Goal: Obtain resource: Obtain resource

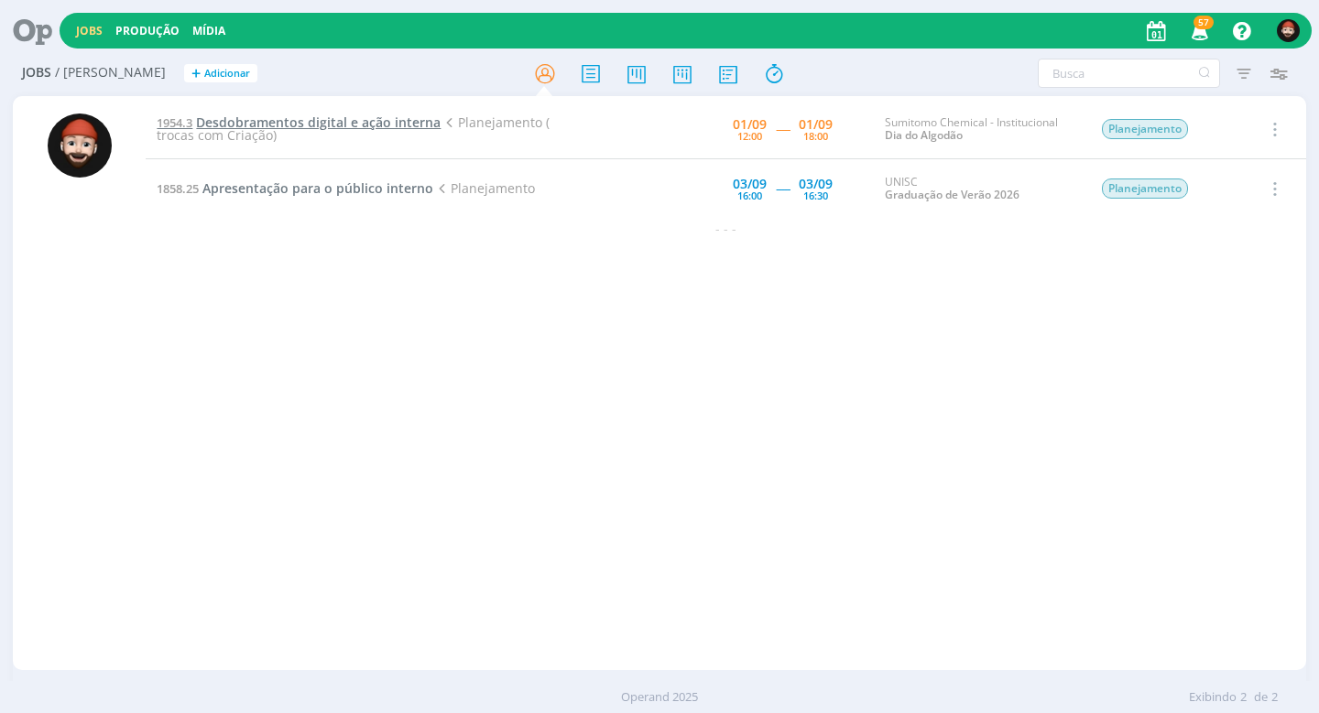
click at [354, 128] on span "Desdobramentos digital e ação interna" at bounding box center [318, 122] width 245 height 17
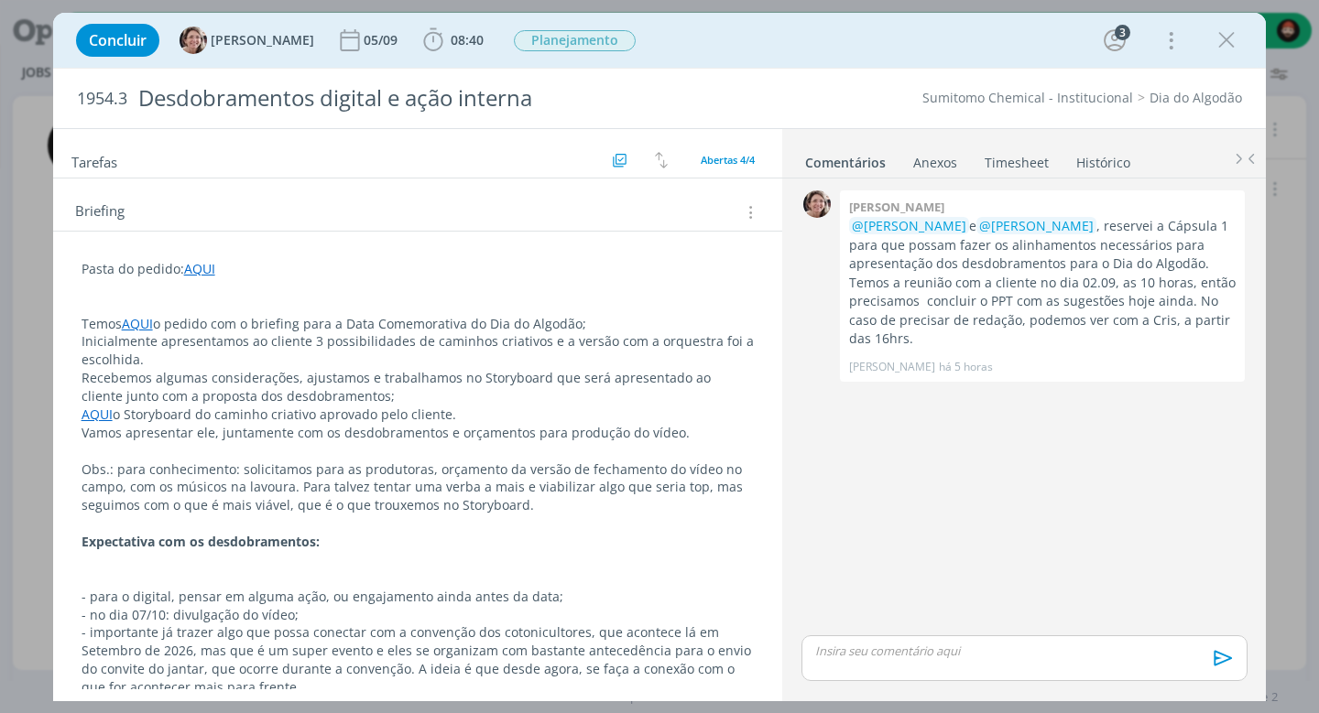
scroll to position [185, 0]
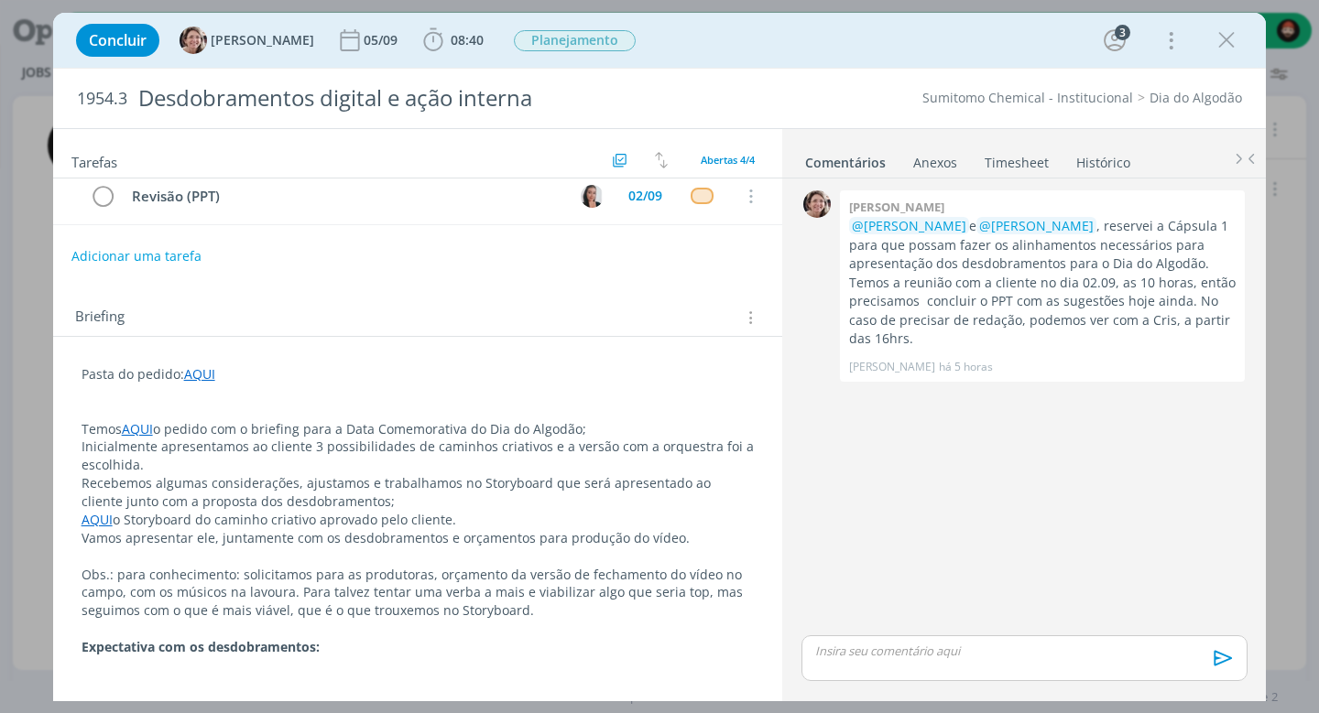
click at [201, 374] on link "AQUI" at bounding box center [199, 373] width 31 height 17
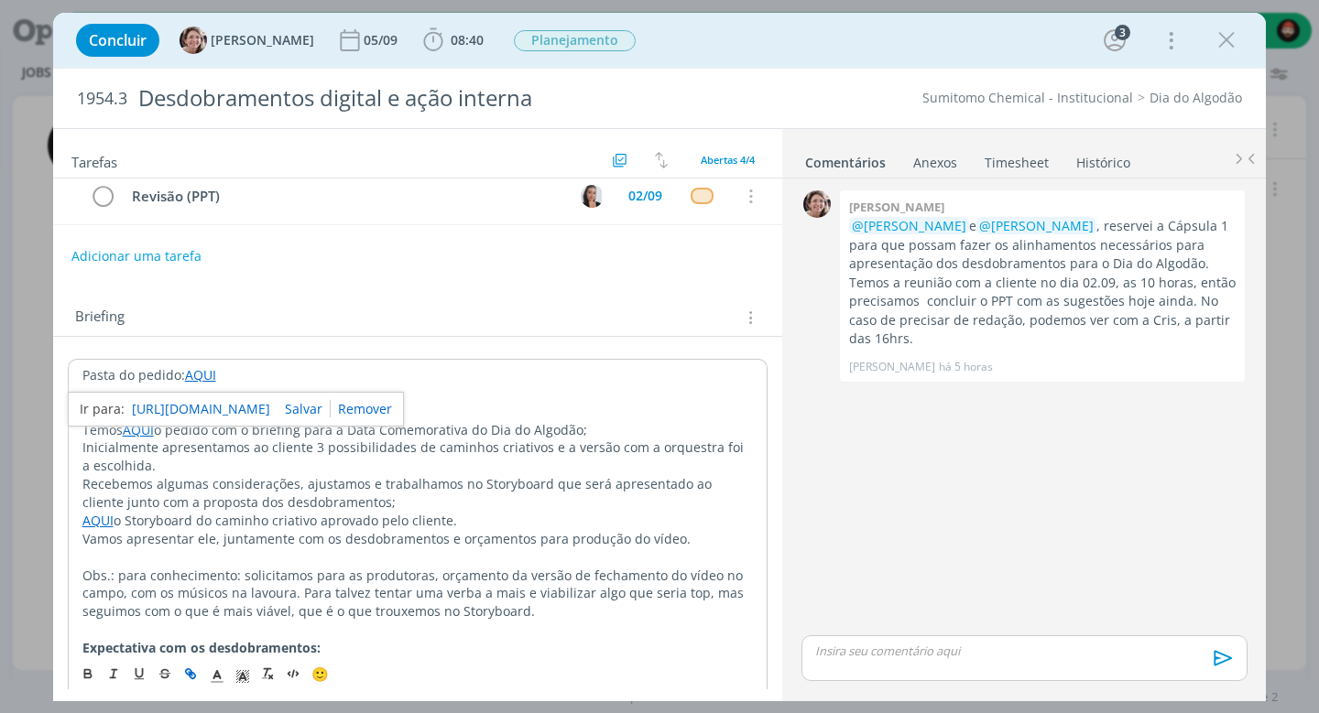
click at [220, 400] on link "[URL][DOMAIN_NAME]" at bounding box center [201, 409] width 138 height 24
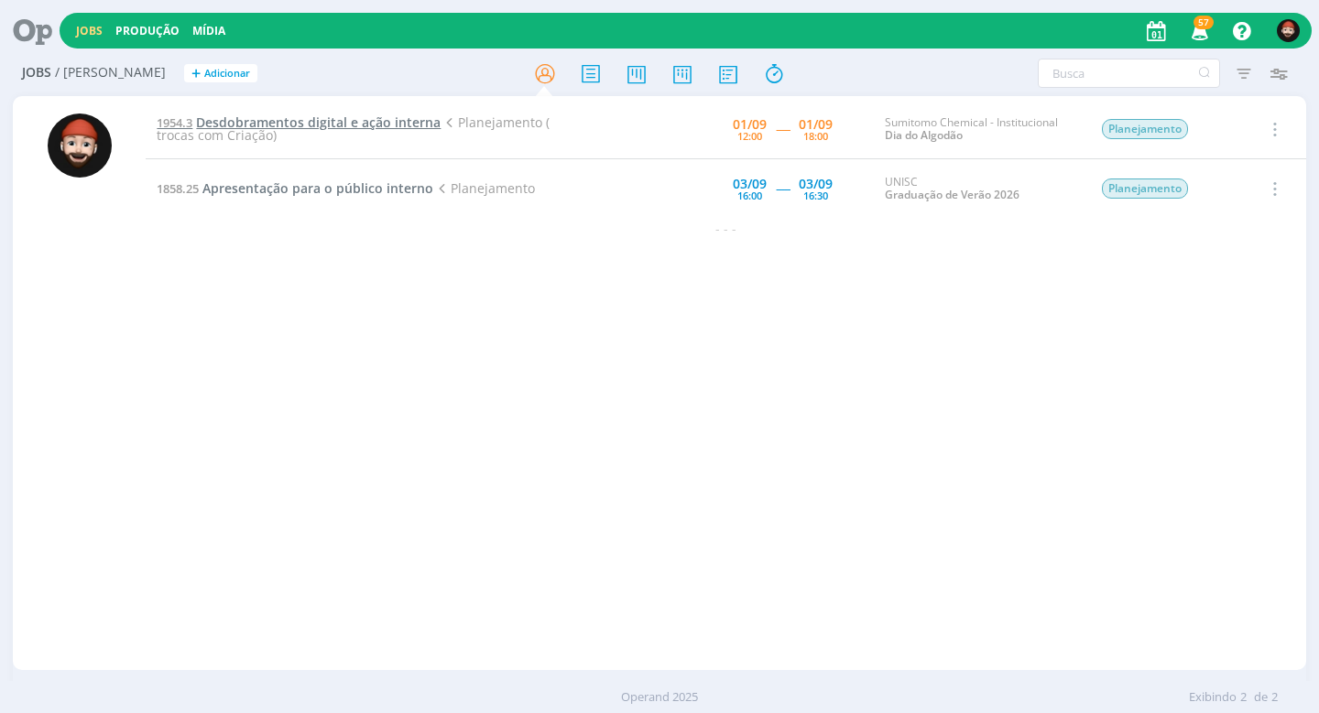
click at [271, 124] on span "Desdobramentos digital e ação interna" at bounding box center [318, 122] width 245 height 17
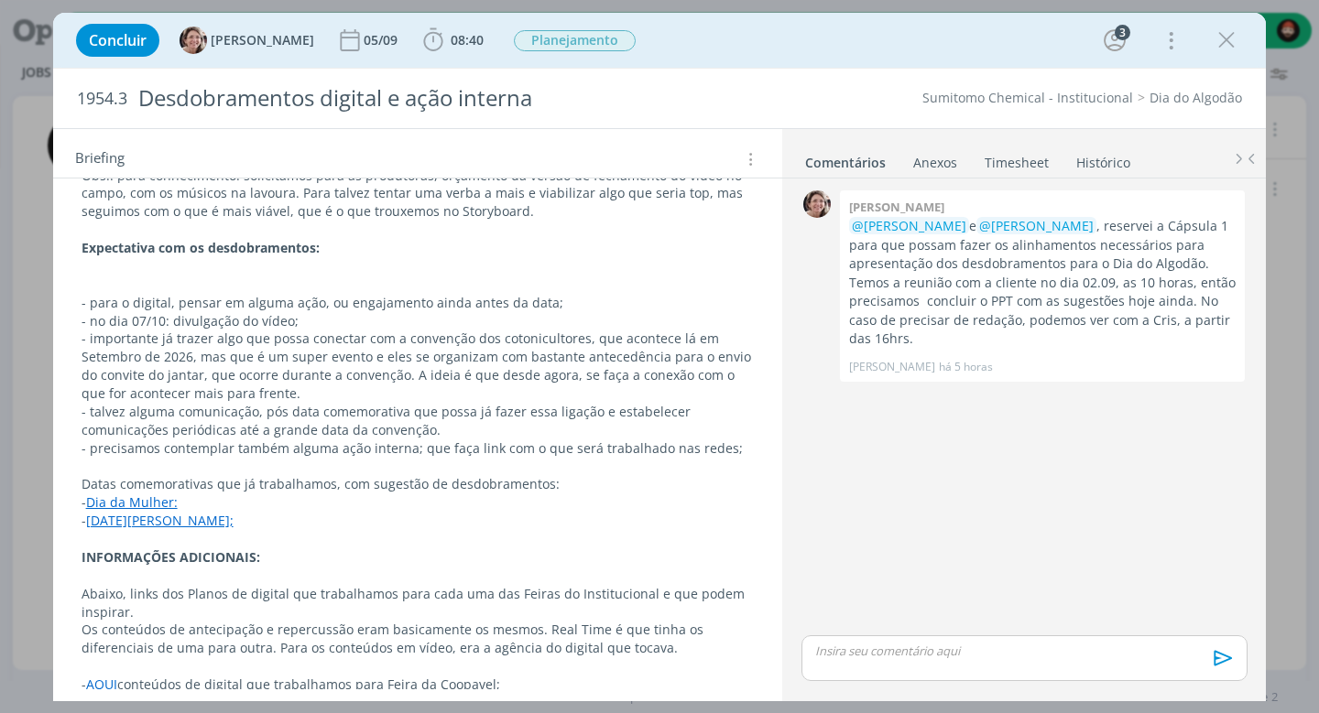
scroll to position [619, 0]
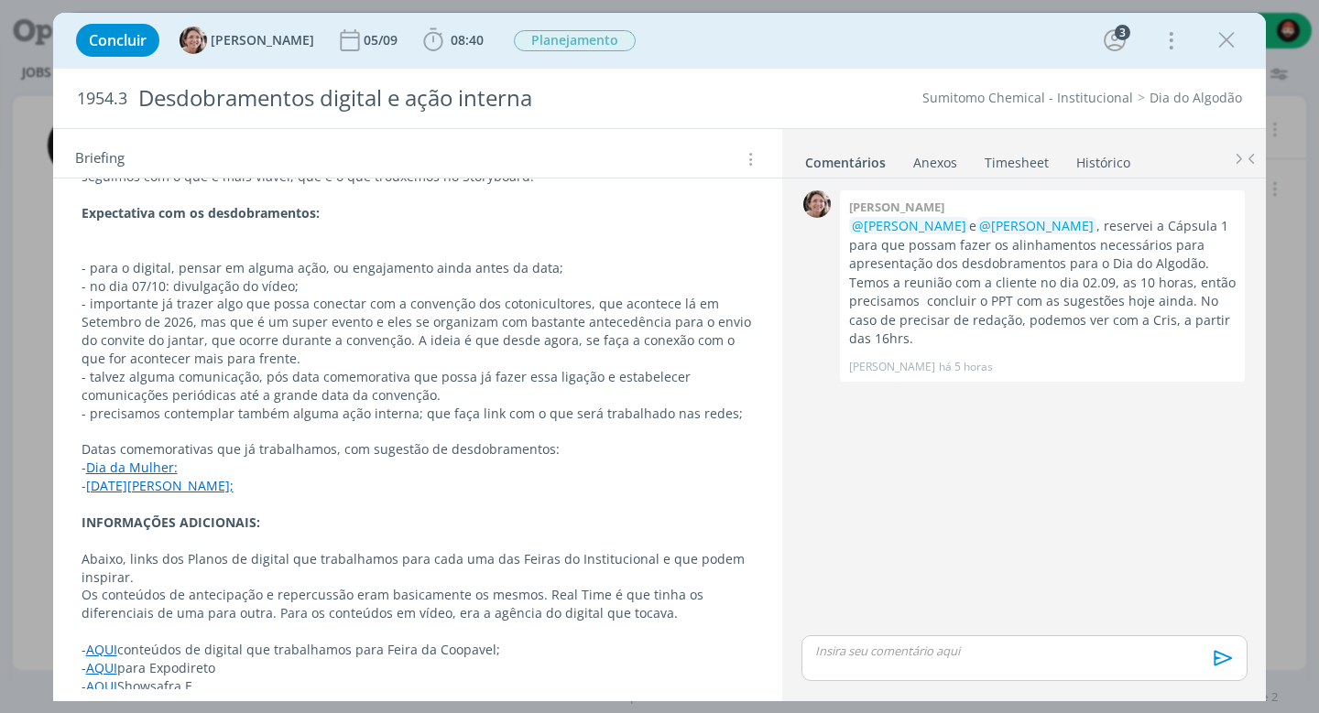
click at [140, 459] on link "Dia da Mulher:" at bounding box center [132, 467] width 92 height 17
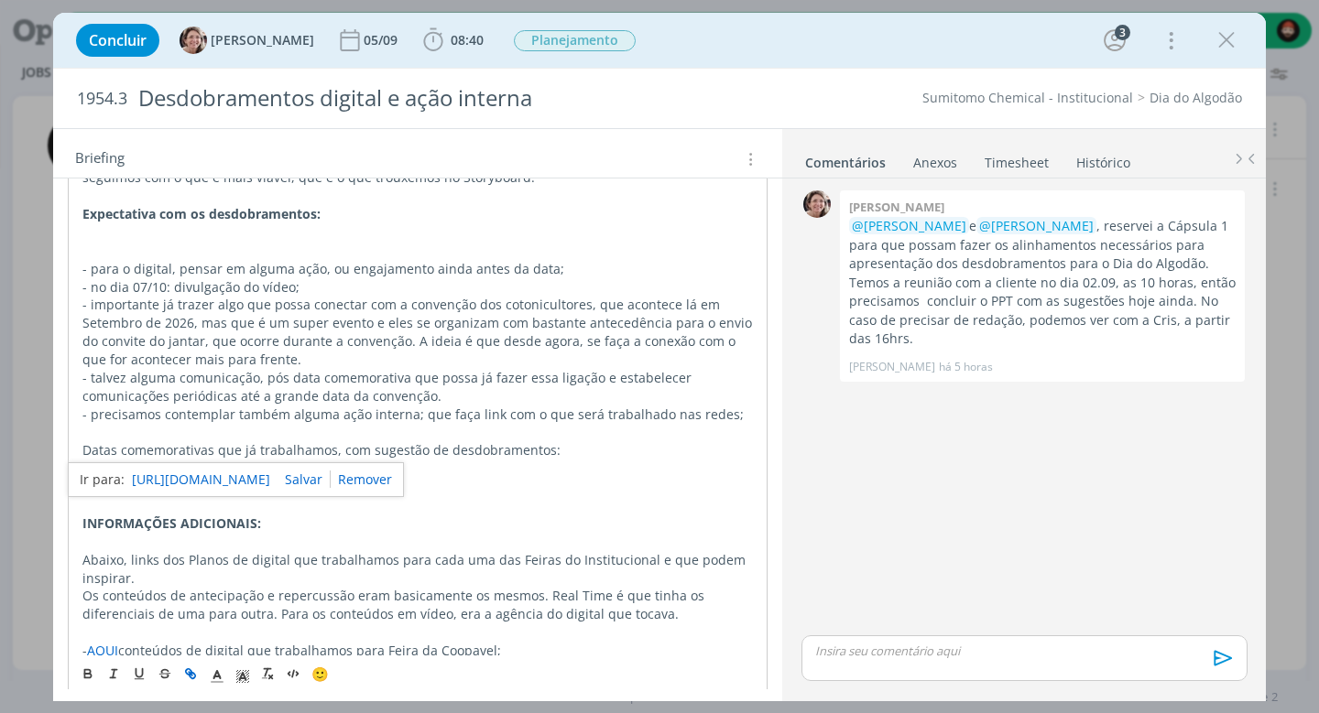
click at [159, 468] on link "https://sobeae.sharepoint.com/:p:/s/SOBEAE/EblKFwkSSHRKvBKzxMKiTqUBcwH9izGB7daO…" at bounding box center [201, 480] width 138 height 24
click at [186, 551] on p "Abaixo, links dos Planos de digital que trabalhamos para cada uma das Feiras do…" at bounding box center [417, 569] width 671 height 37
click at [154, 478] on link "[DATE][PERSON_NAME];" at bounding box center [160, 486] width 147 height 17
click at [204, 488] on link "https://sobeae.sharepoint.com/:f:/s/SOBEAE/EmJCQpdMXDZDk0bjUrxNa5sBD4T_cYW6wNdV…" at bounding box center [201, 498] width 138 height 24
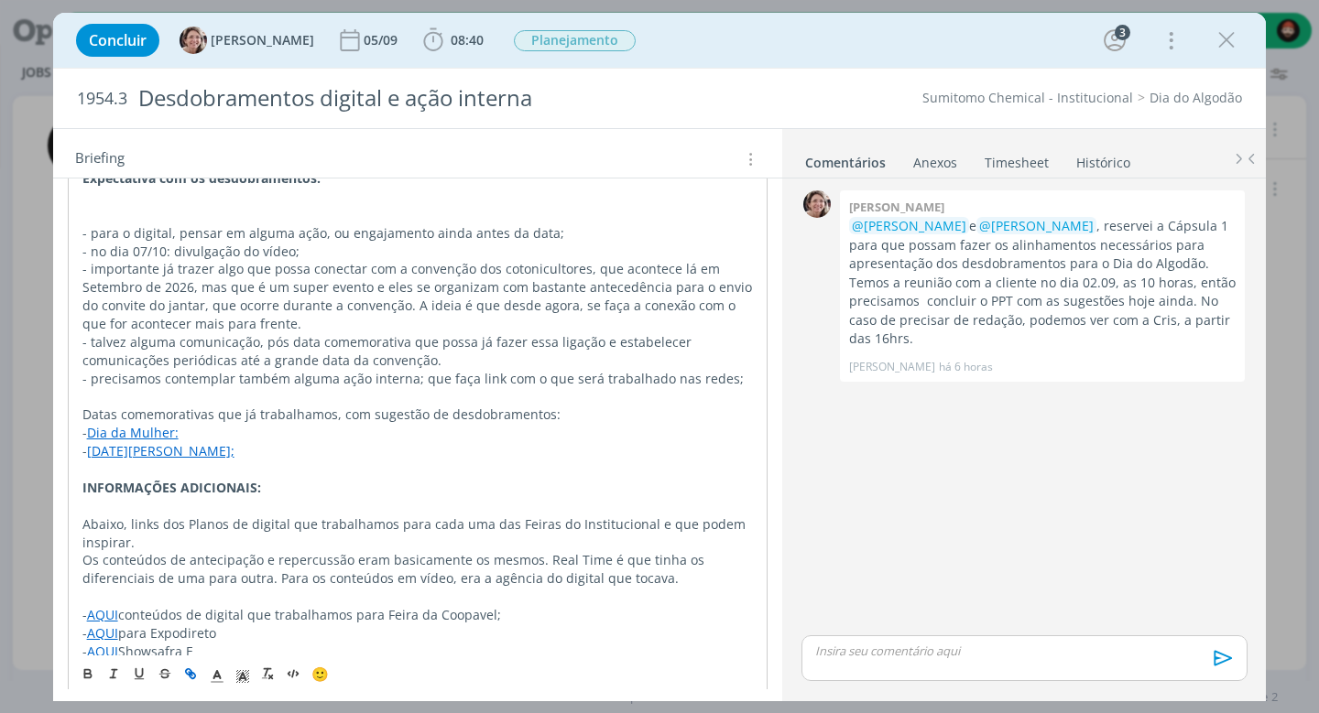
click at [258, 606] on span "conteúdos de digital que trabalhamos para Feira da Coopavel;" at bounding box center [309, 614] width 383 height 17
click at [105, 625] on link "AQUI" at bounding box center [102, 633] width 31 height 17
drag, startPoint x: 172, startPoint y: 568, endPoint x: 183, endPoint y: 561, distance: 12.7
click at [172, 567] on link "https://sobeae.sharepoint.com/:f:/s/SOBEAE/ErtwxOMkaOdDnp0kGBCiKiwBvophGGdNUnL-…" at bounding box center [201, 566] width 138 height 24
click at [184, 561] on link "https://sobeae.sharepoint.com/:f:/s/SOBEAE/ErtwxOMkaOdDnp0kGBCiKiwBvophGGdNUnL-…" at bounding box center [201, 566] width 138 height 24
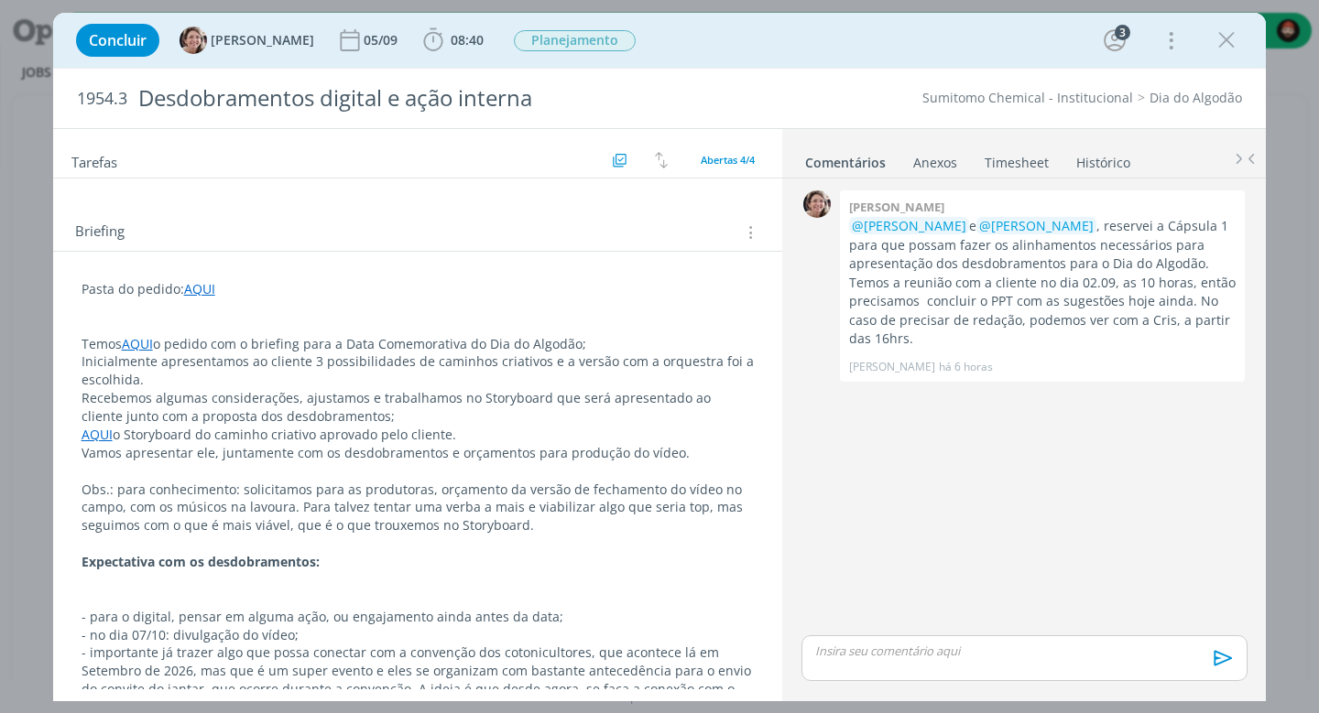
scroll to position [282, 0]
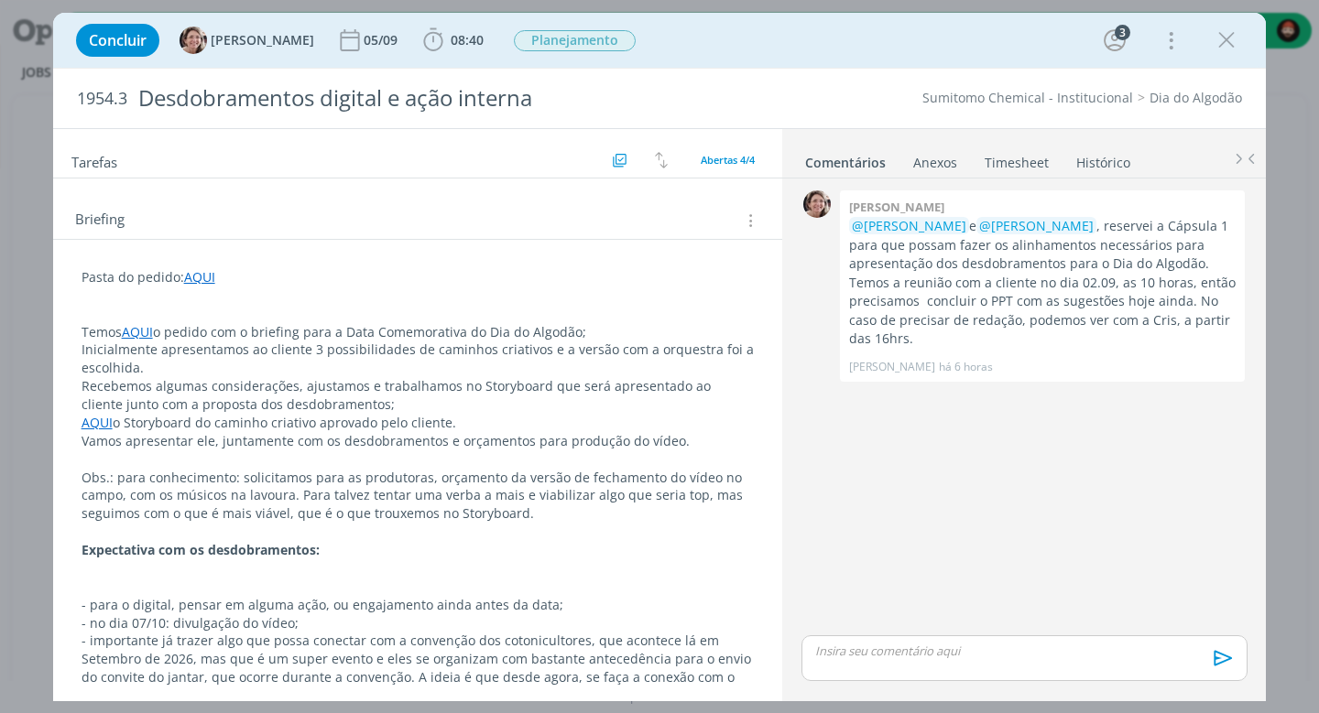
click at [90, 416] on link "AQUI" at bounding box center [97, 422] width 31 height 17
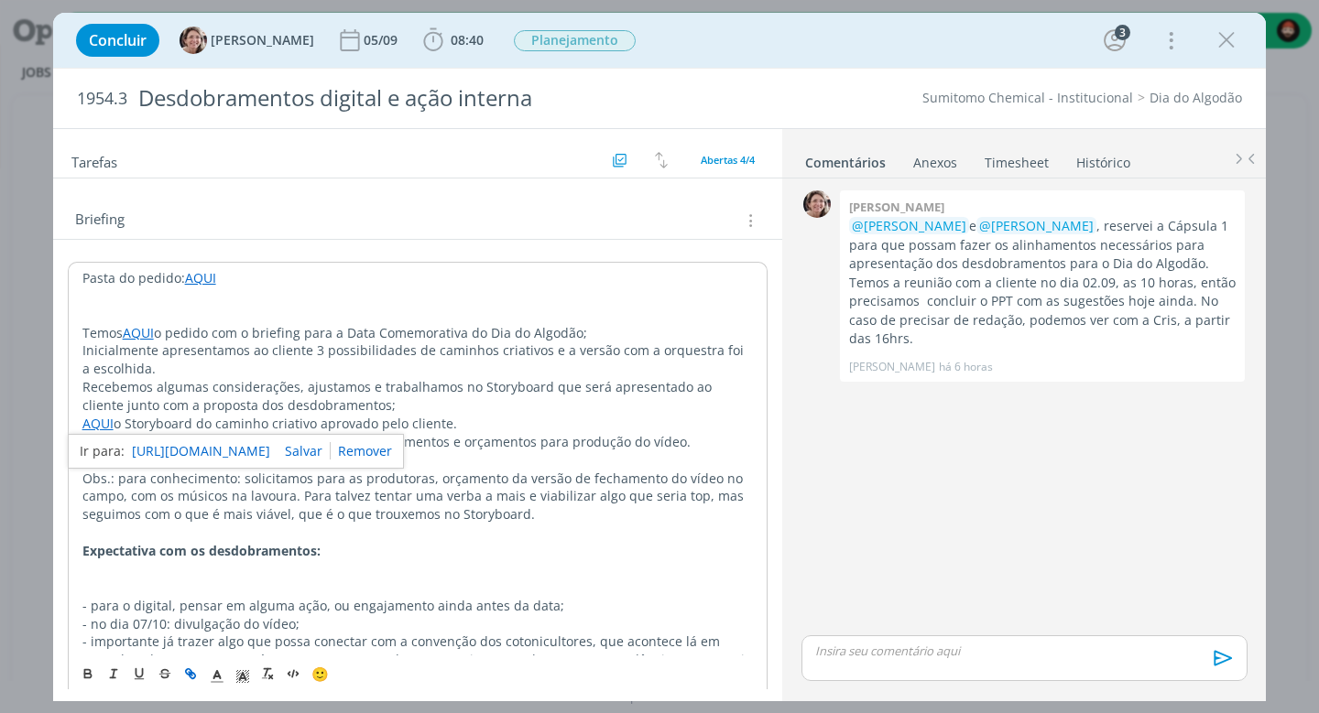
click at [152, 442] on link "https://sobeae.sharepoint.com/:p:/s/SOBEAE/EUaHiVzMaCFOsvmtlhduU8QBk2Y4P6JWquWk…" at bounding box center [201, 452] width 138 height 24
click at [1231, 34] on icon "dialog" at bounding box center [1225, 40] width 27 height 27
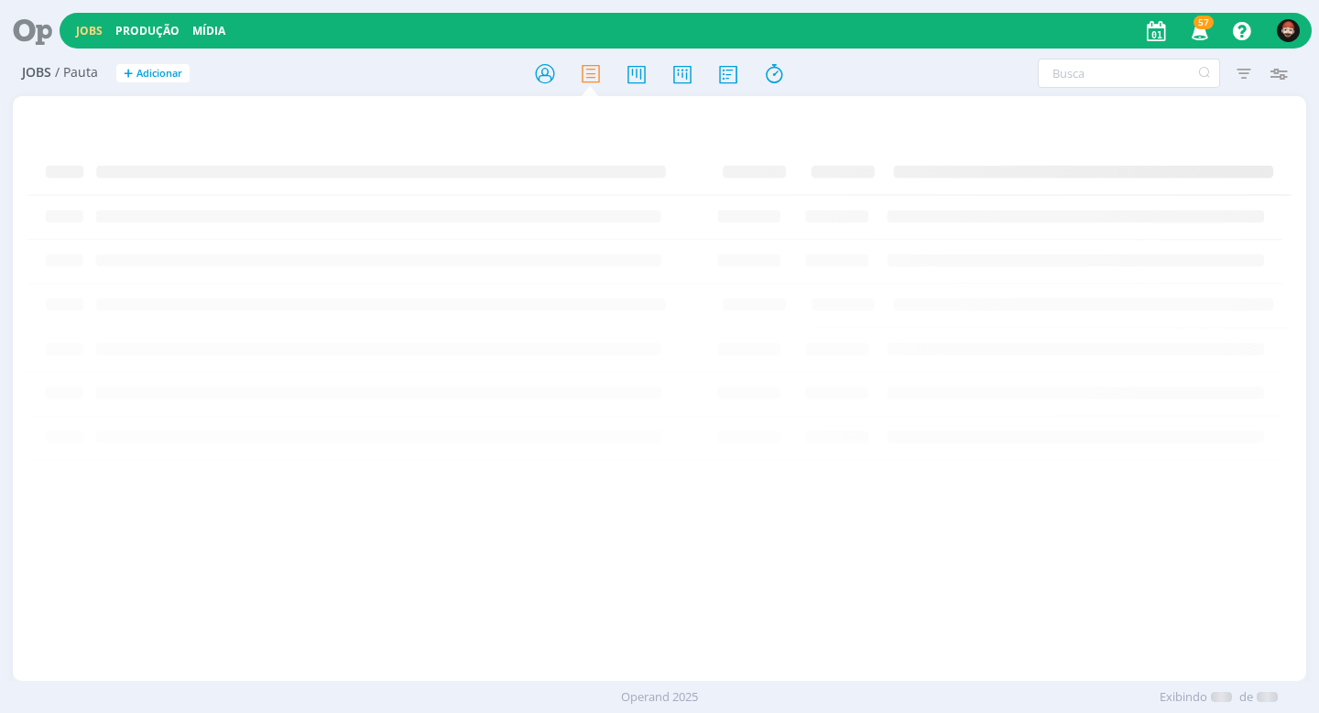
click at [438, 212] on div at bounding box center [659, 356] width 1319 height 713
click at [484, 109] on div at bounding box center [659, 388] width 1292 height 585
click at [553, 77] on icon at bounding box center [544, 74] width 33 height 36
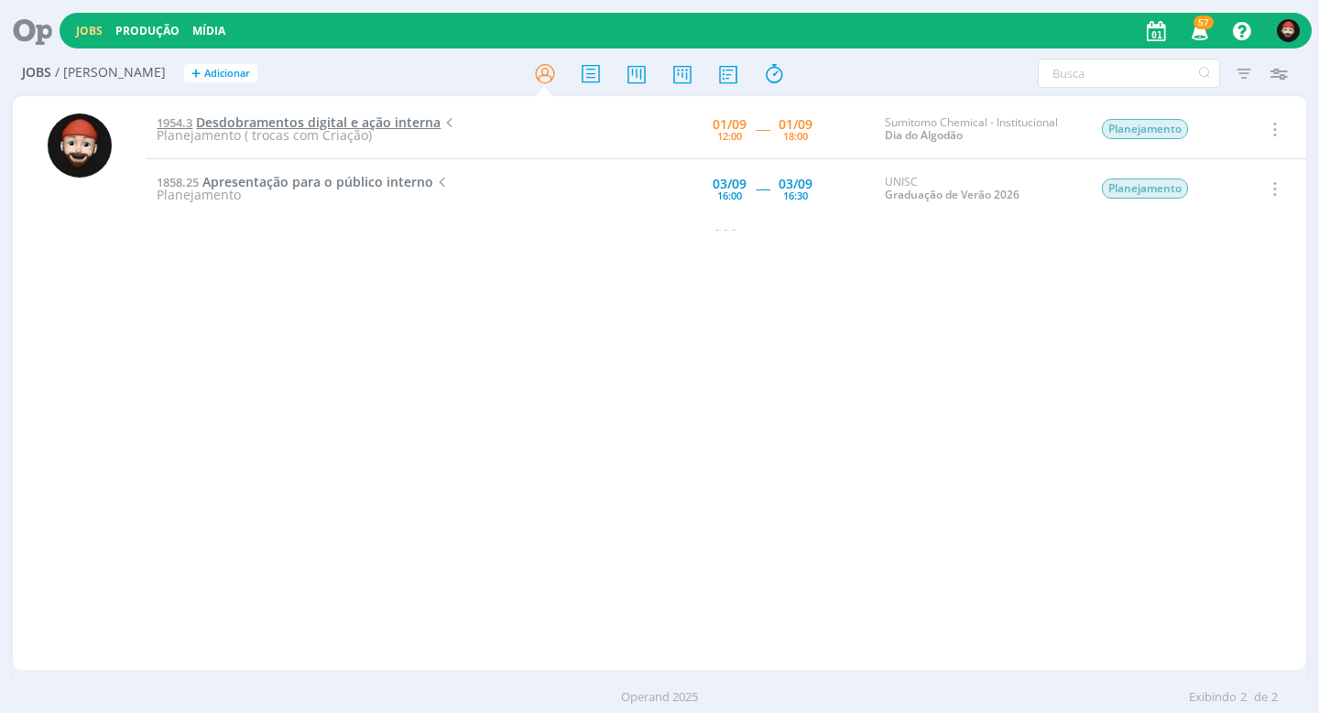
click at [267, 116] on span "Desdobramentos digital e ação interna" at bounding box center [318, 122] width 245 height 17
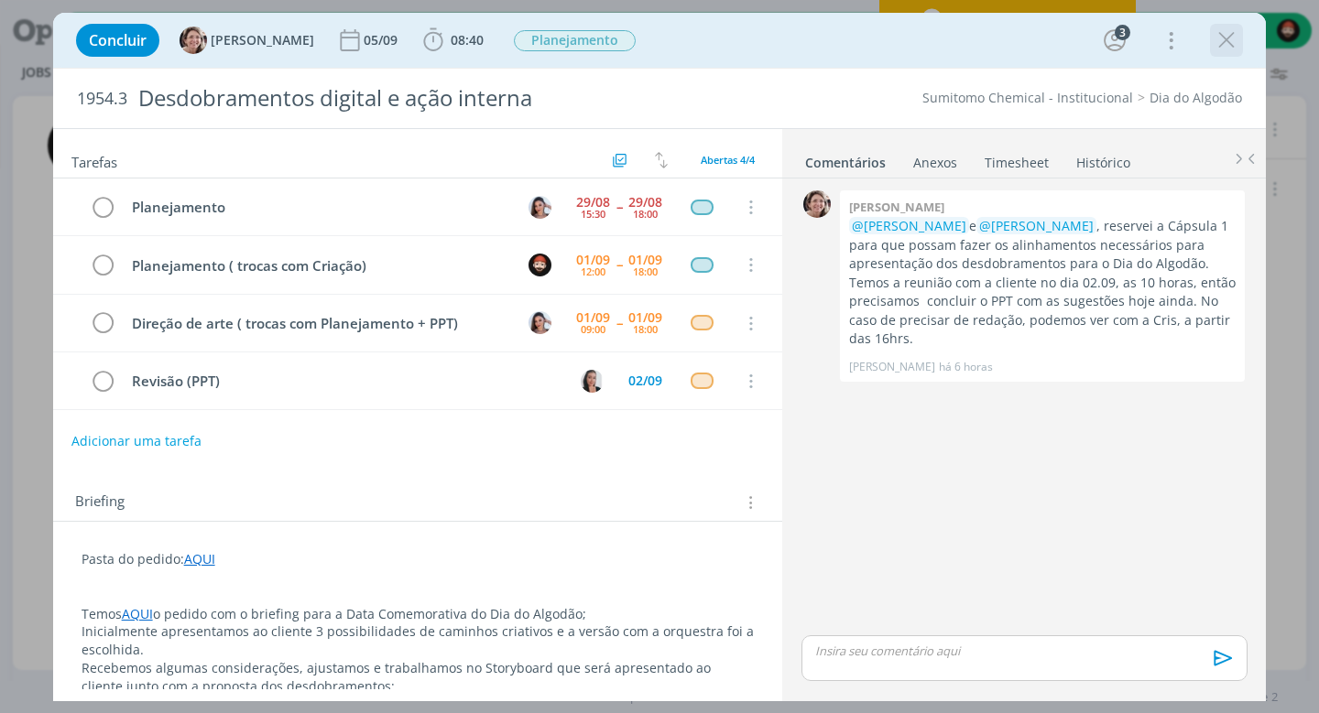
click at [1221, 39] on icon "dialog" at bounding box center [1225, 40] width 27 height 27
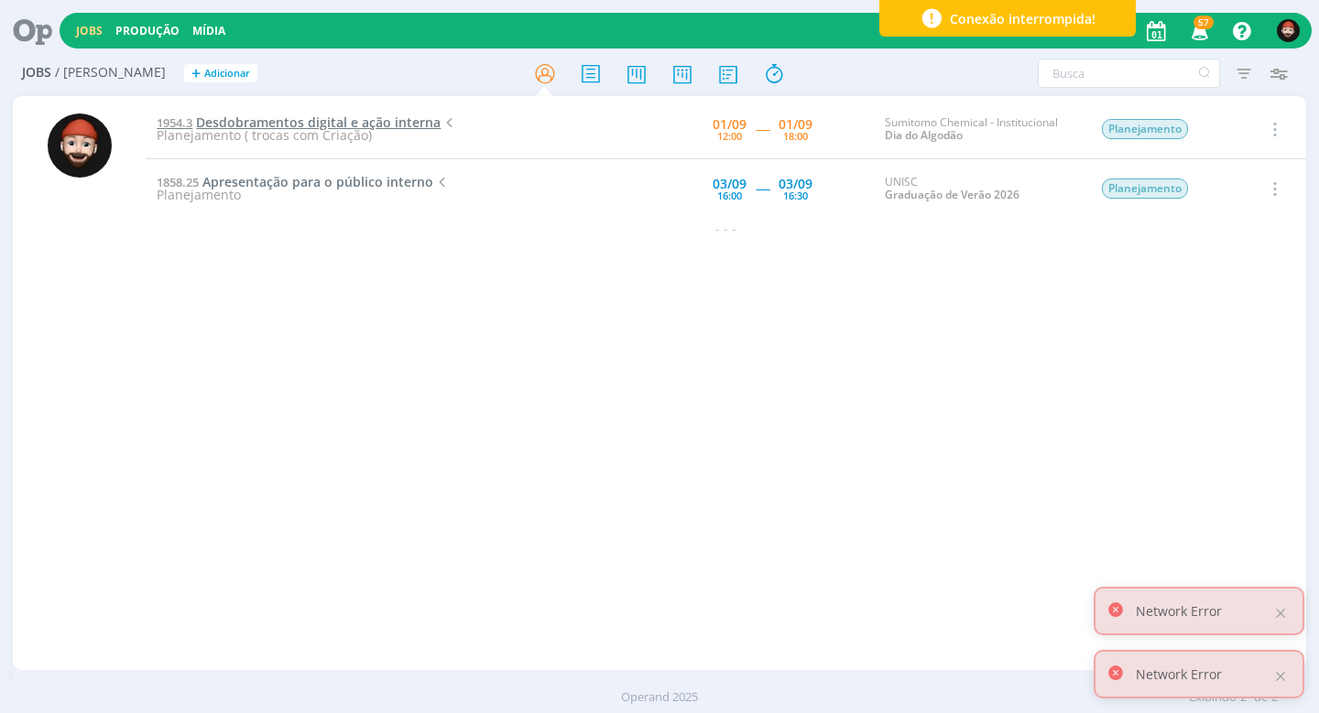
click at [337, 116] on span "Desdobramentos digital e ação interna" at bounding box center [318, 122] width 245 height 17
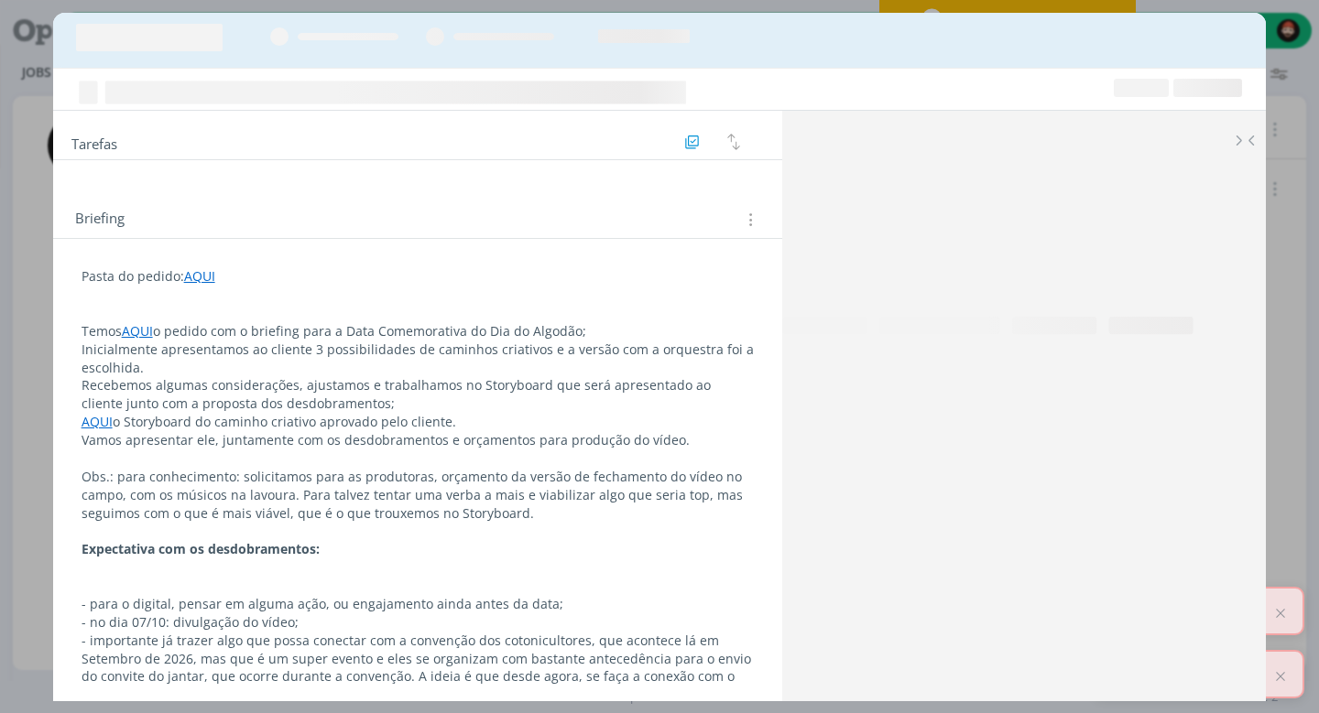
click at [39, 88] on div "Tarefas Usar Job de template Ordenar por: Prazo crescente Prazo decrescente Ord…" at bounding box center [659, 356] width 1319 height 713
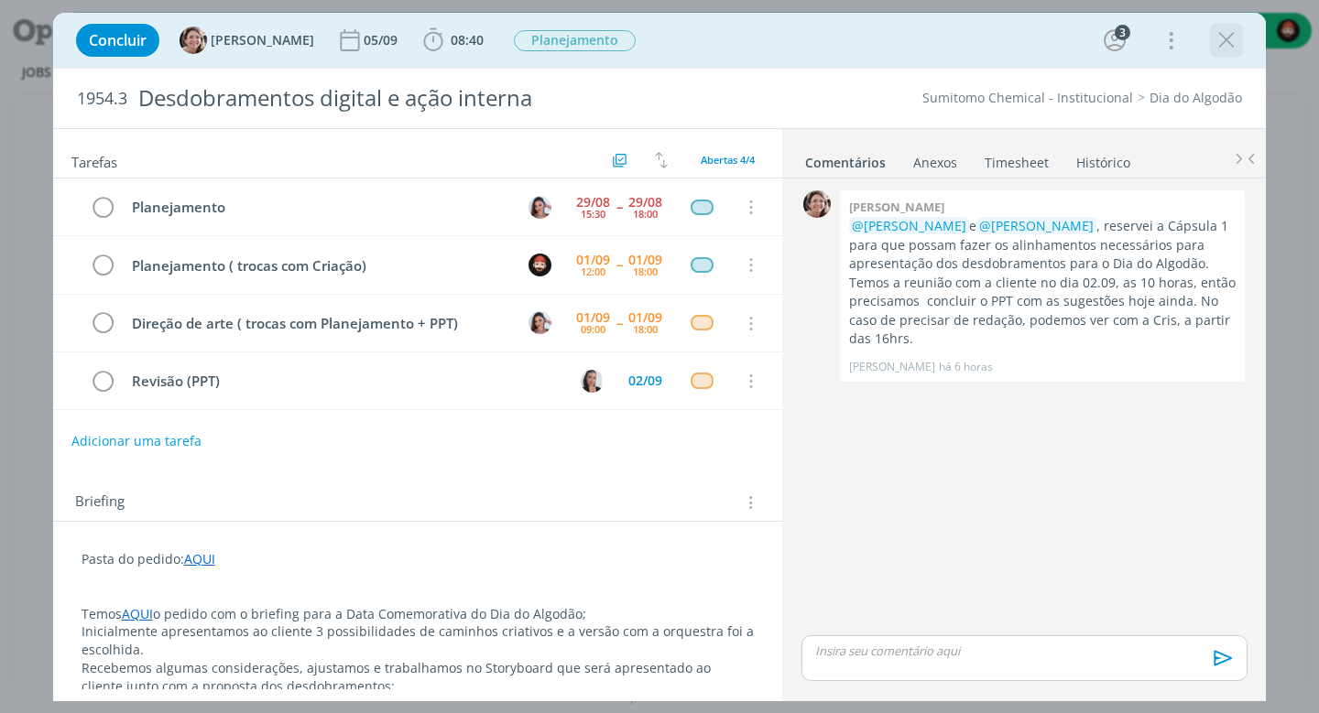
click at [1230, 38] on icon "dialog" at bounding box center [1225, 40] width 27 height 27
